Goal: Task Accomplishment & Management: Use online tool/utility

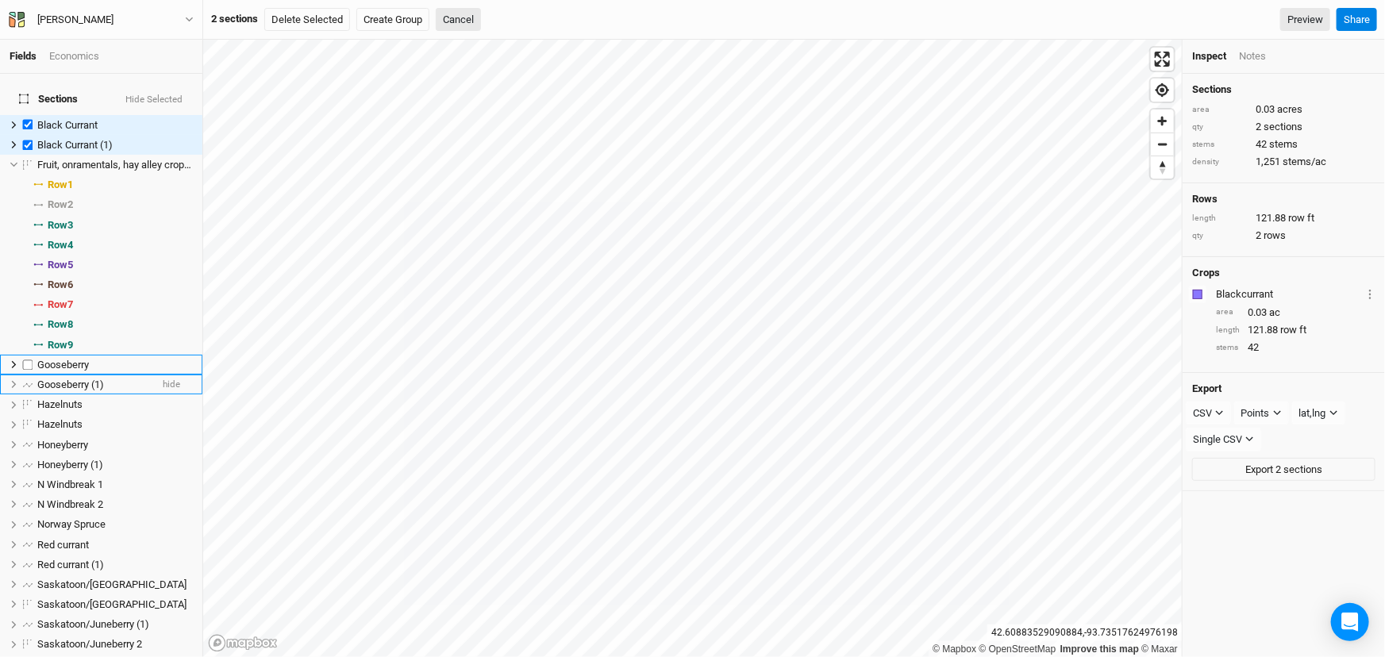
click at [112, 372] on div "Gooseberry" at bounding box center [115, 365] width 156 height 13
checkbox input "true"
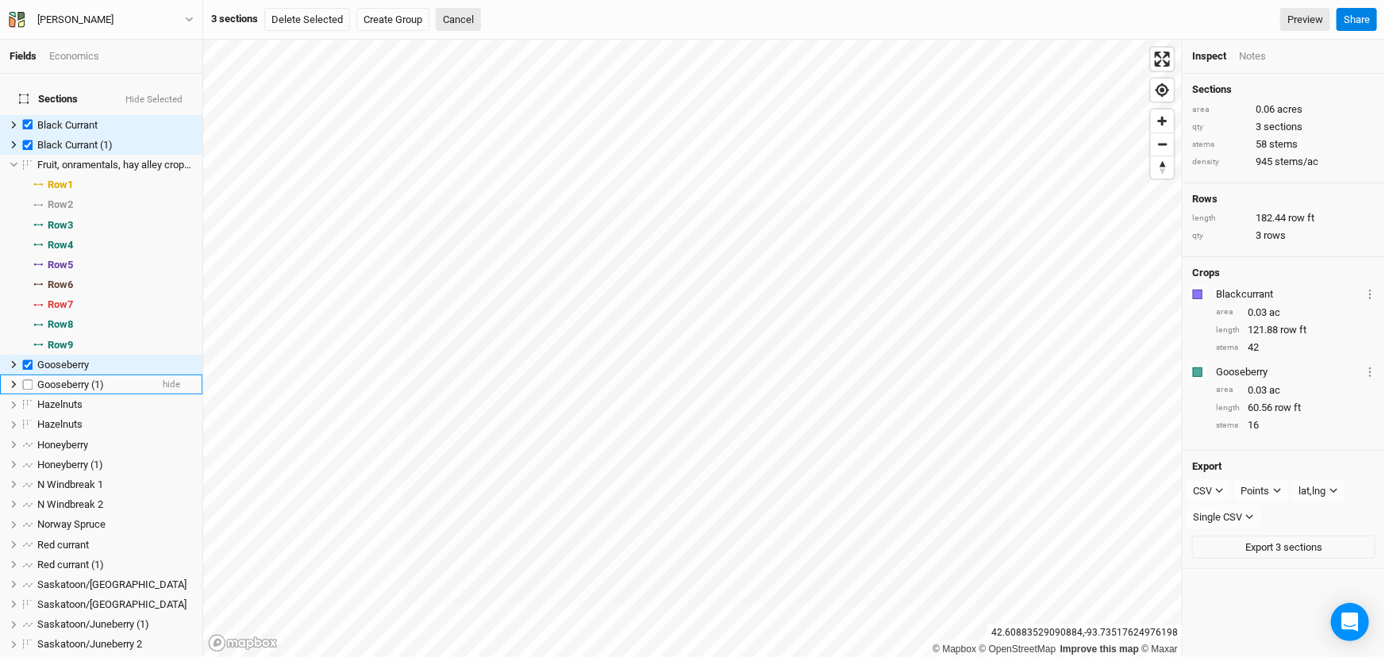
scroll to position [20, 0]
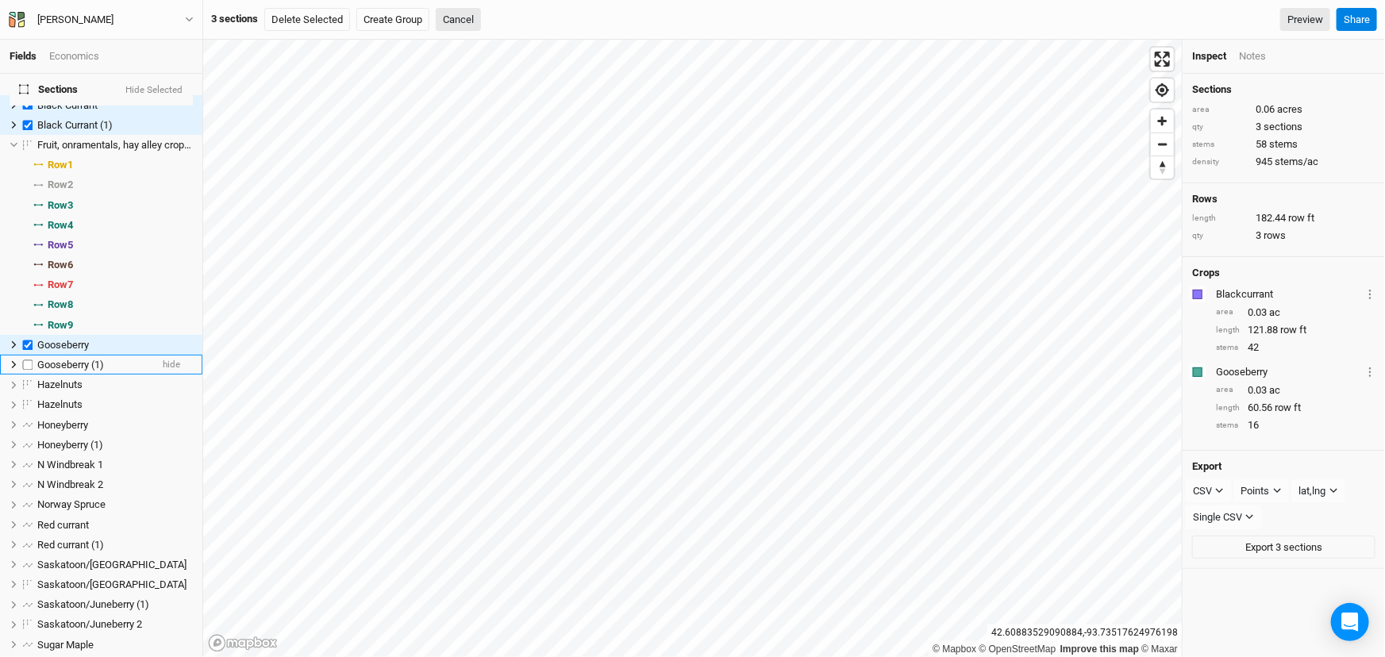
click at [104, 371] on span "Gooseberry (1)" at bounding box center [70, 365] width 67 height 12
checkbox input "true"
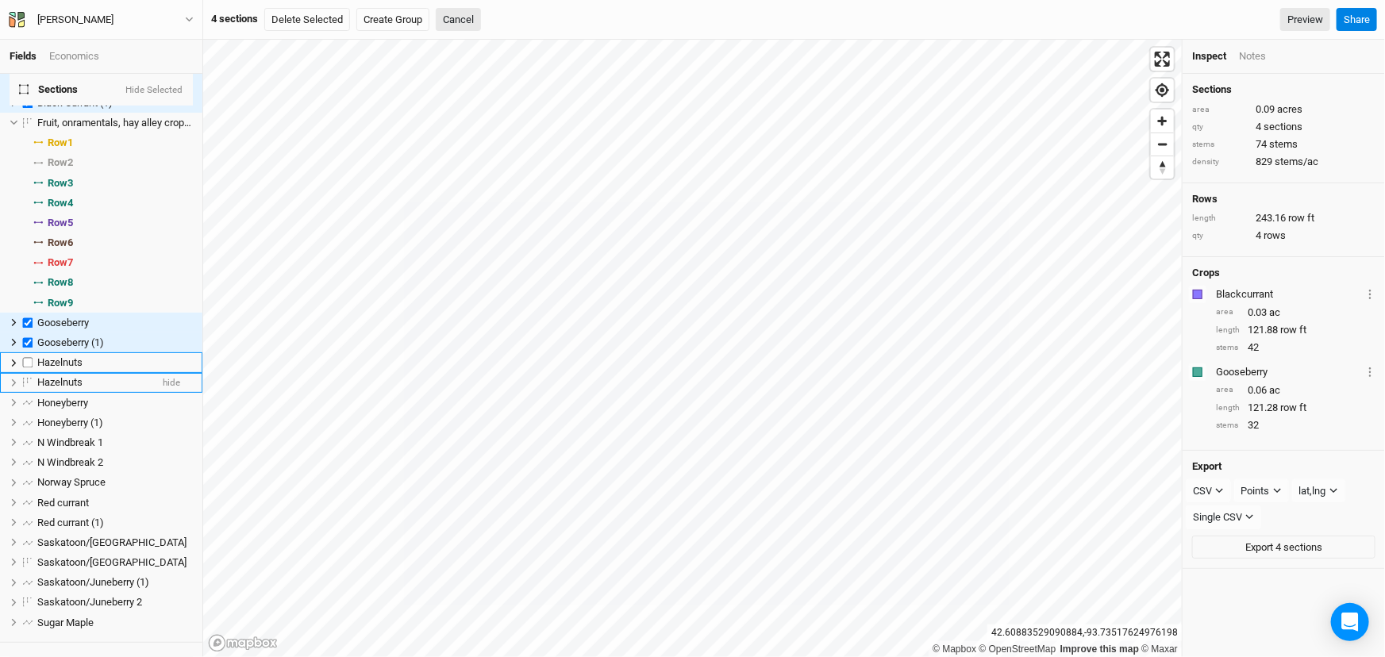
click at [106, 369] on div "Hazelnuts" at bounding box center [115, 362] width 156 height 13
checkbox input "true"
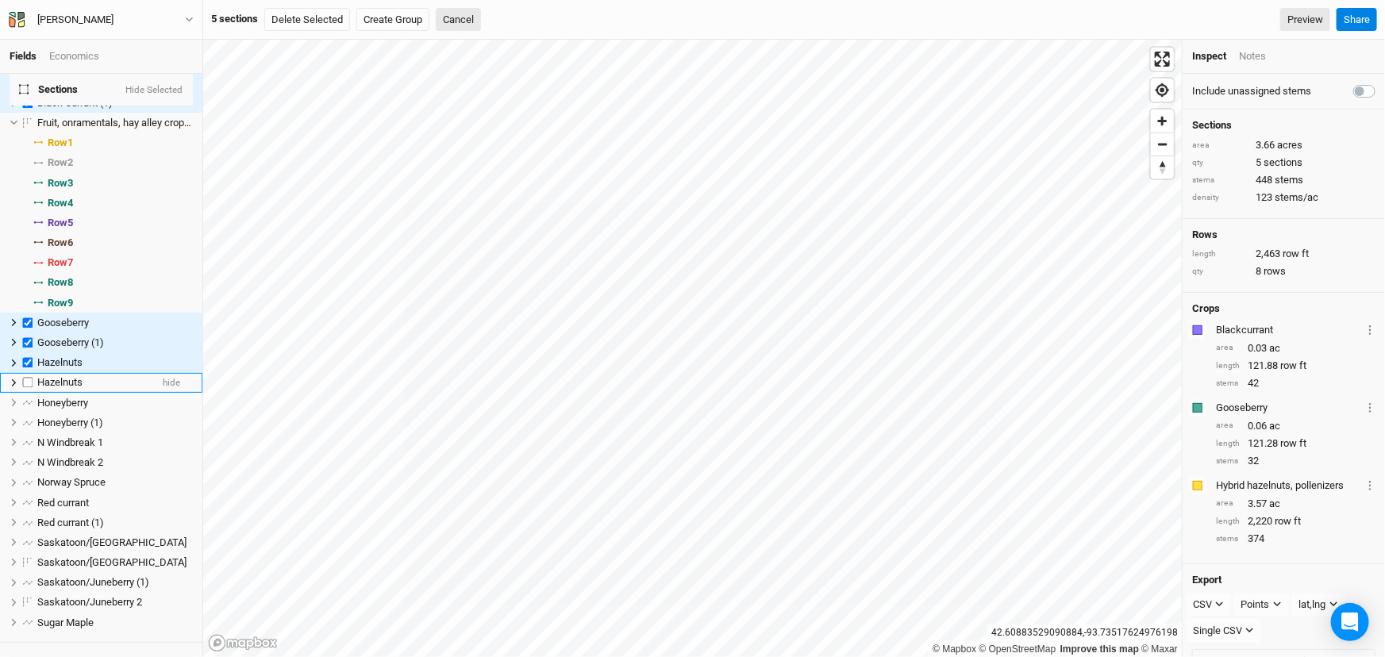
scroll to position [64, 0]
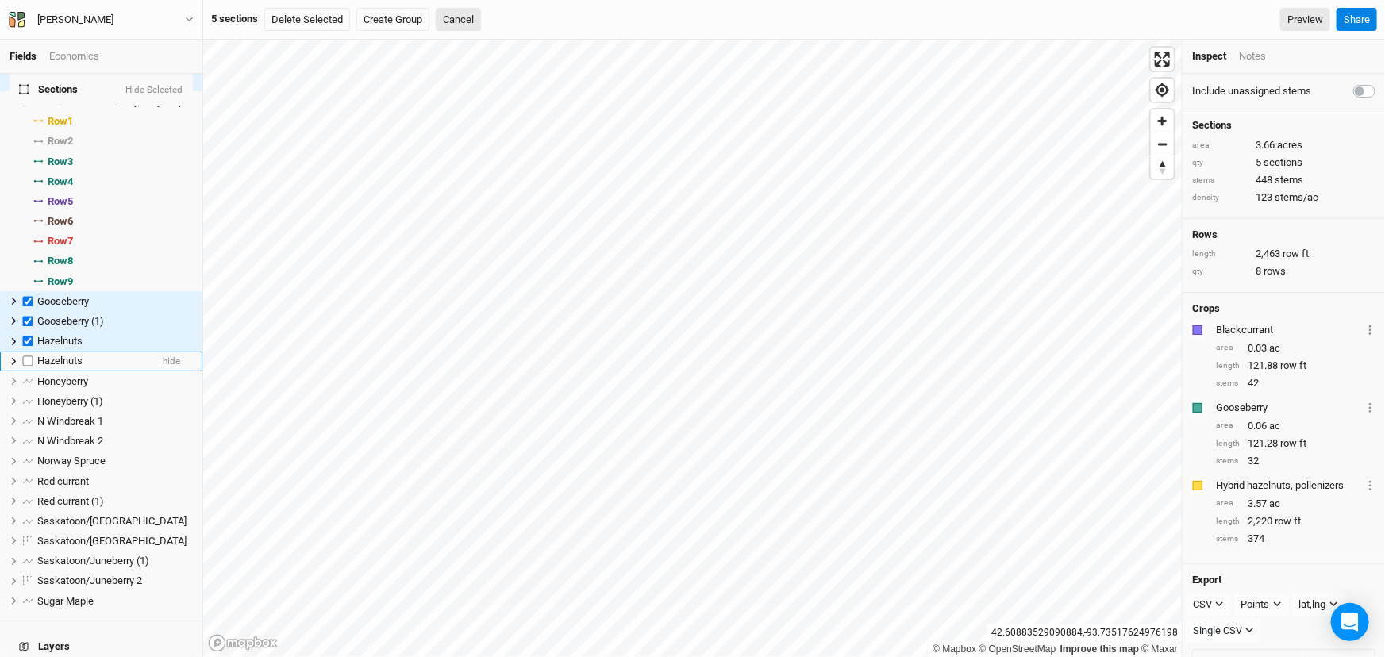
click at [109, 368] on div "Hazelnuts" at bounding box center [93, 361] width 113 height 13
checkbox input "true"
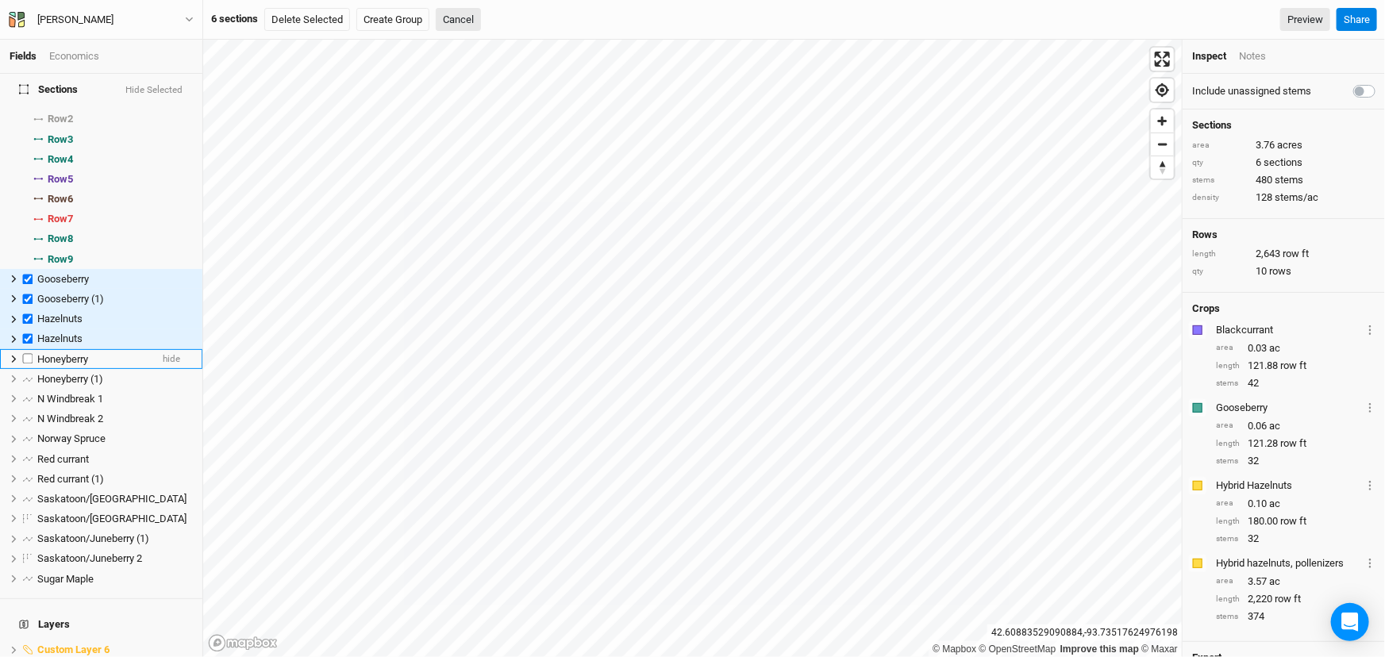
click at [110, 366] on div "Honeyberry" at bounding box center [93, 359] width 113 height 13
checkbox input "true"
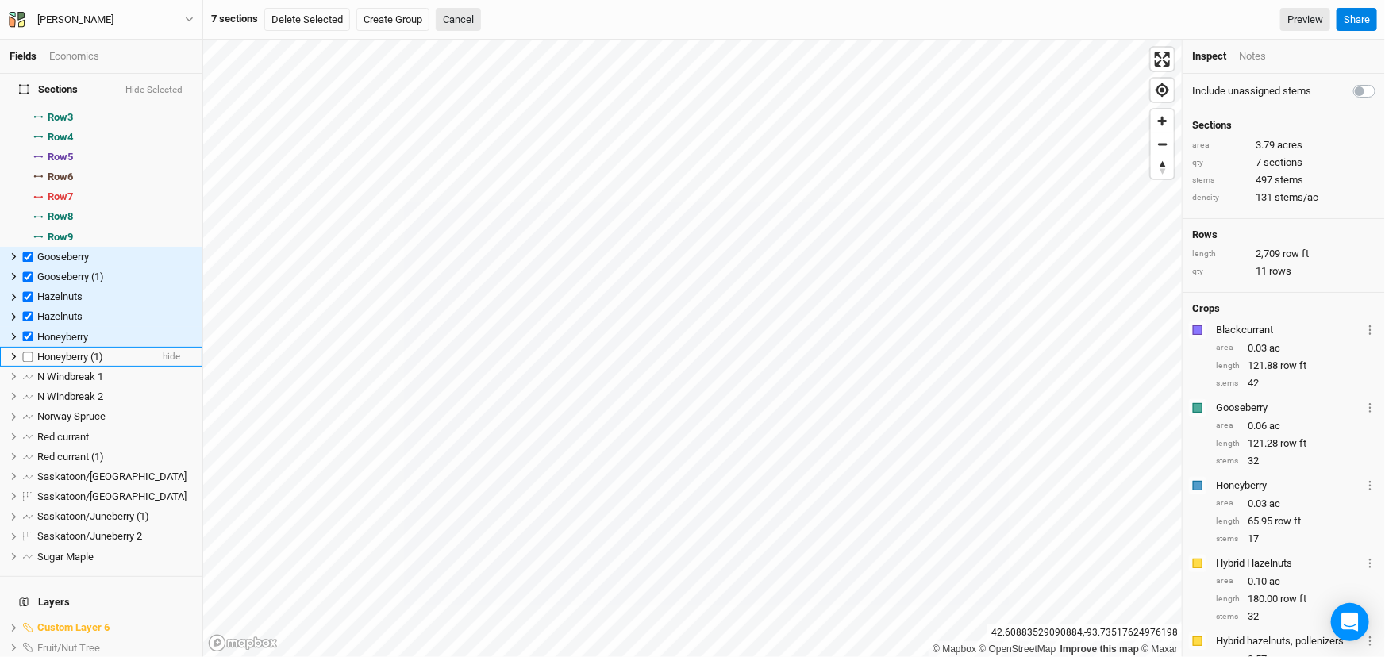
click at [103, 363] on span "Honeyberry (1)" at bounding box center [70, 357] width 66 height 12
checkbox input "true"
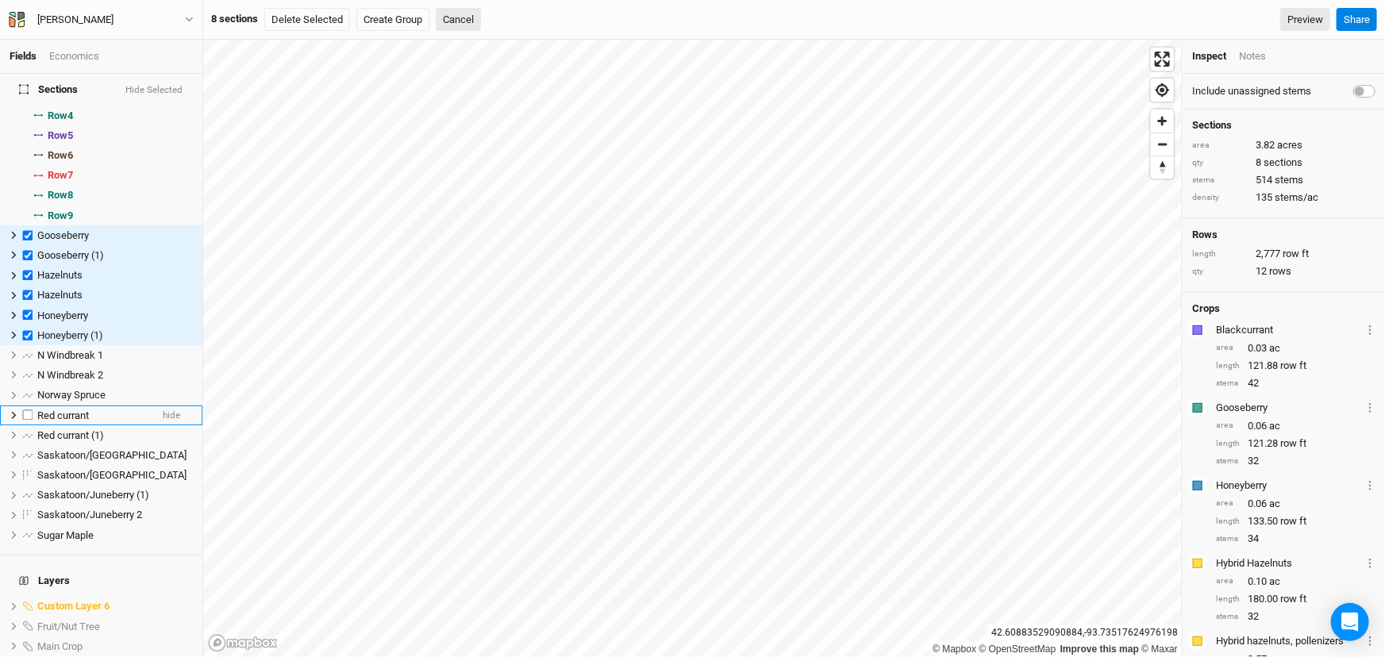
click at [113, 422] on div "Red currant" at bounding box center [93, 416] width 113 height 13
checkbox input "true"
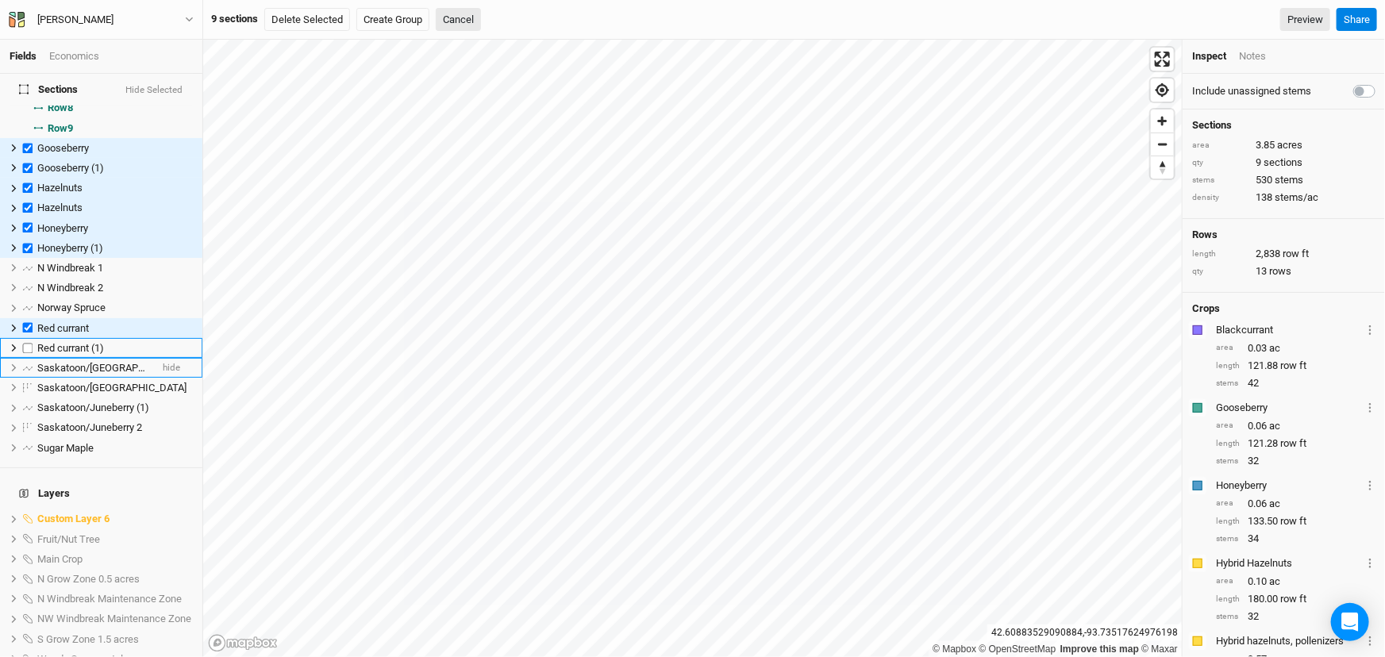
click at [119, 355] on div "Red currant (1)" at bounding box center [115, 348] width 156 height 13
checkbox input "true"
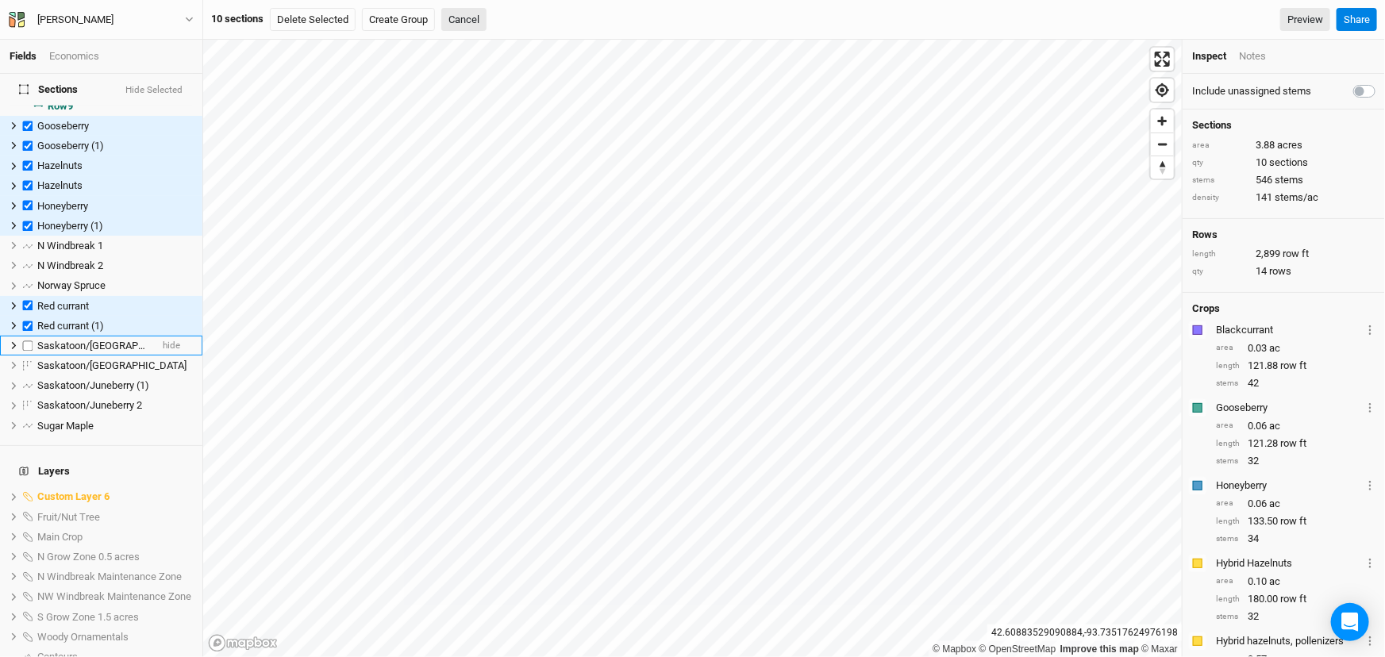
click at [121, 352] on span "Saskatoon/[GEOGRAPHIC_DATA]" at bounding box center [111, 346] width 149 height 12
checkbox input "true"
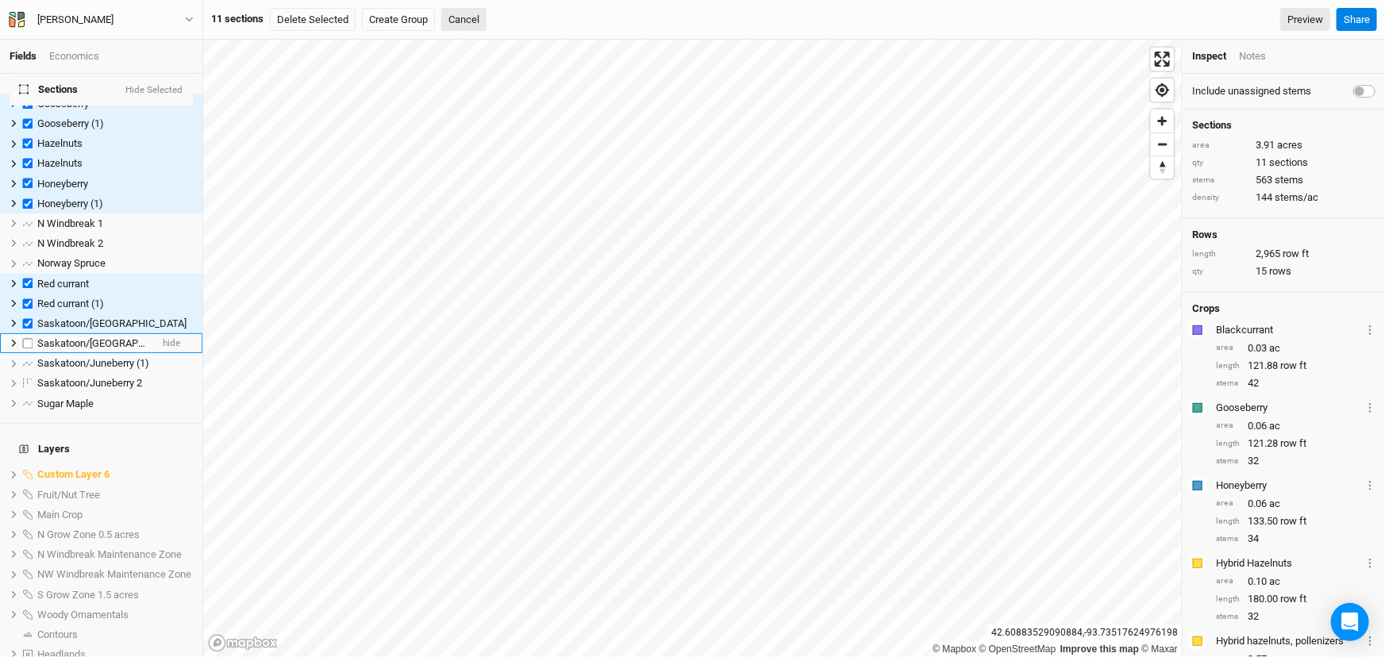
click at [103, 353] on li "Saskatoon/Juneberry hide" at bounding box center [101, 343] width 202 height 20
checkbox input "true"
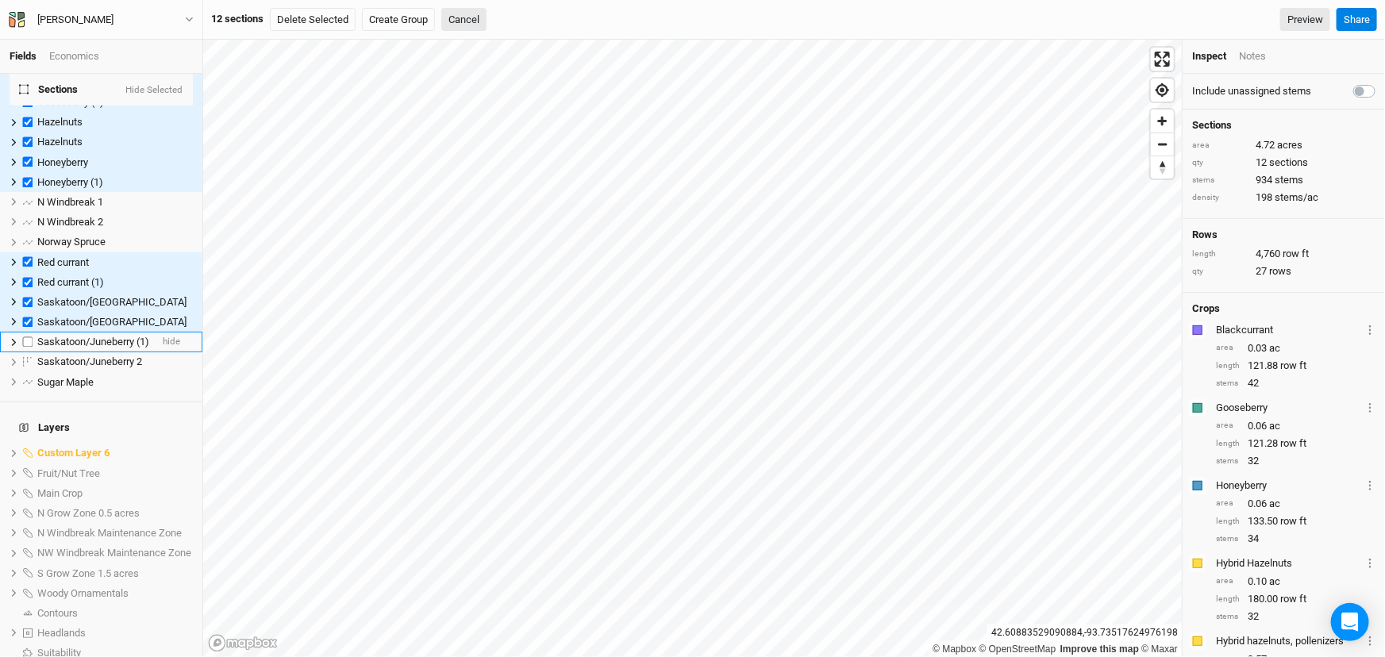
click at [106, 348] on span "Saskatoon/Juneberry (1)" at bounding box center [93, 342] width 112 height 12
checkbox input "true"
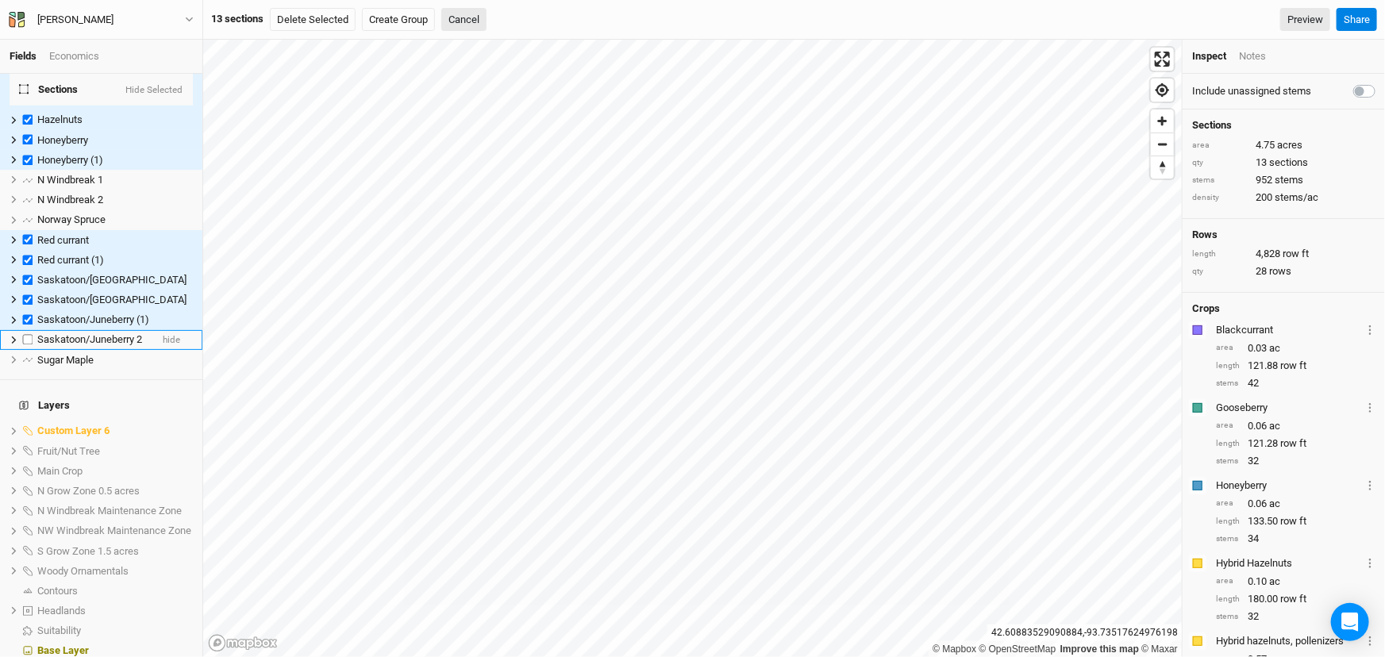
click at [105, 345] on span "Saskatoon/Juneberry 2" at bounding box center [89, 339] width 105 height 12
checkbox input "true"
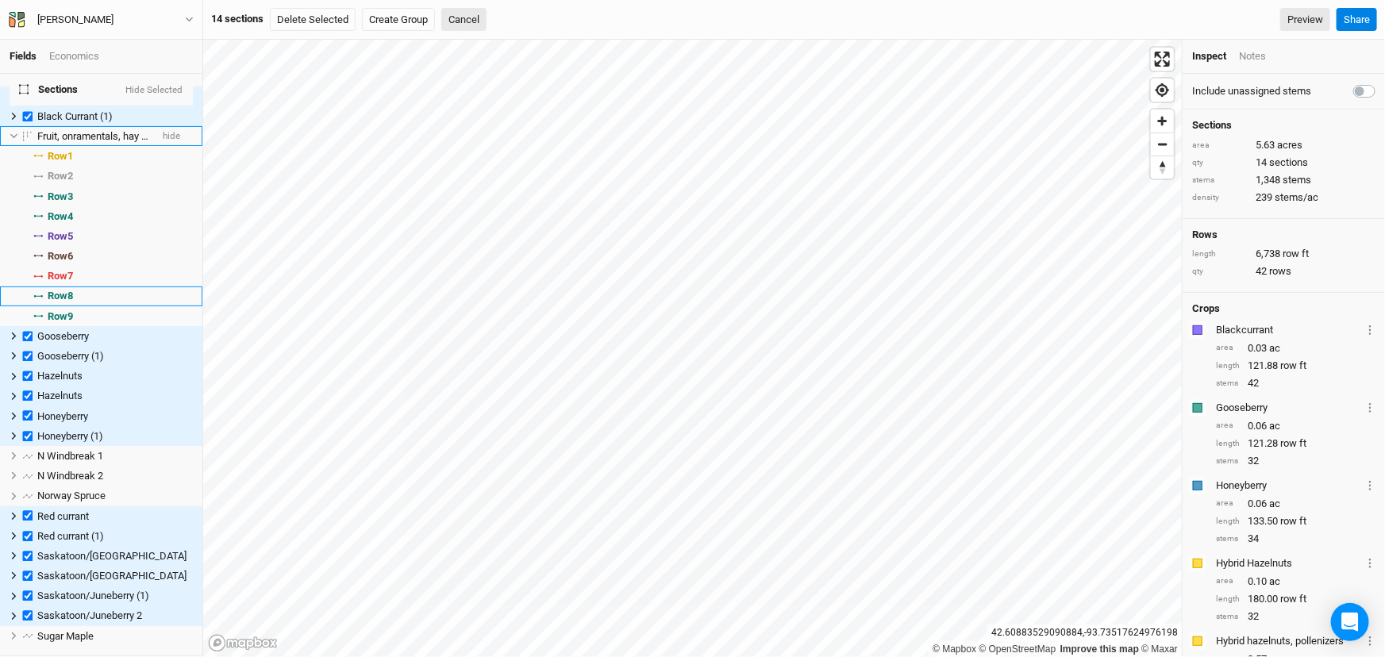
scroll to position [0, 0]
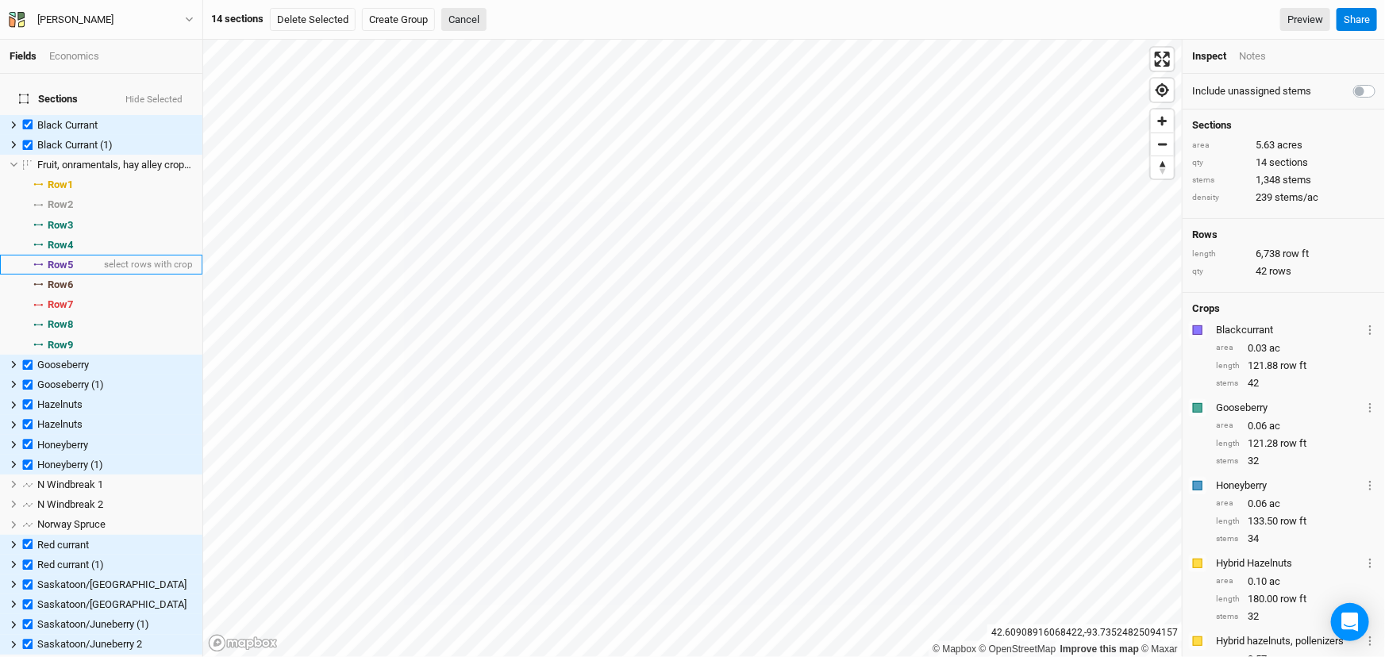
click at [70, 271] on span "Row 5" at bounding box center [60, 265] width 25 height 13
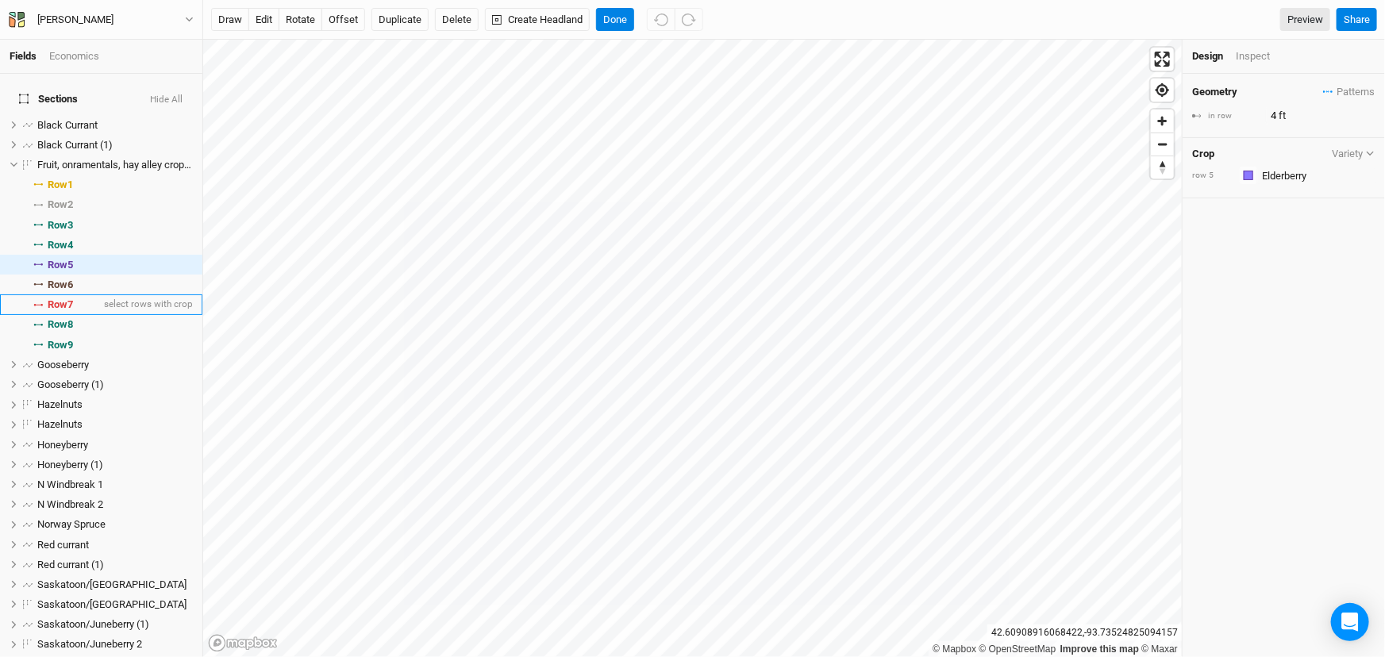
click at [68, 311] on span "Row 7" at bounding box center [60, 304] width 25 height 13
click at [68, 331] on span "Row 8" at bounding box center [60, 324] width 25 height 13
click at [68, 352] on span "Row 9" at bounding box center [60, 345] width 25 height 13
click at [1261, 60] on div "Inspect" at bounding box center [1264, 56] width 56 height 14
